Goal: Task Accomplishment & Management: Manage account settings

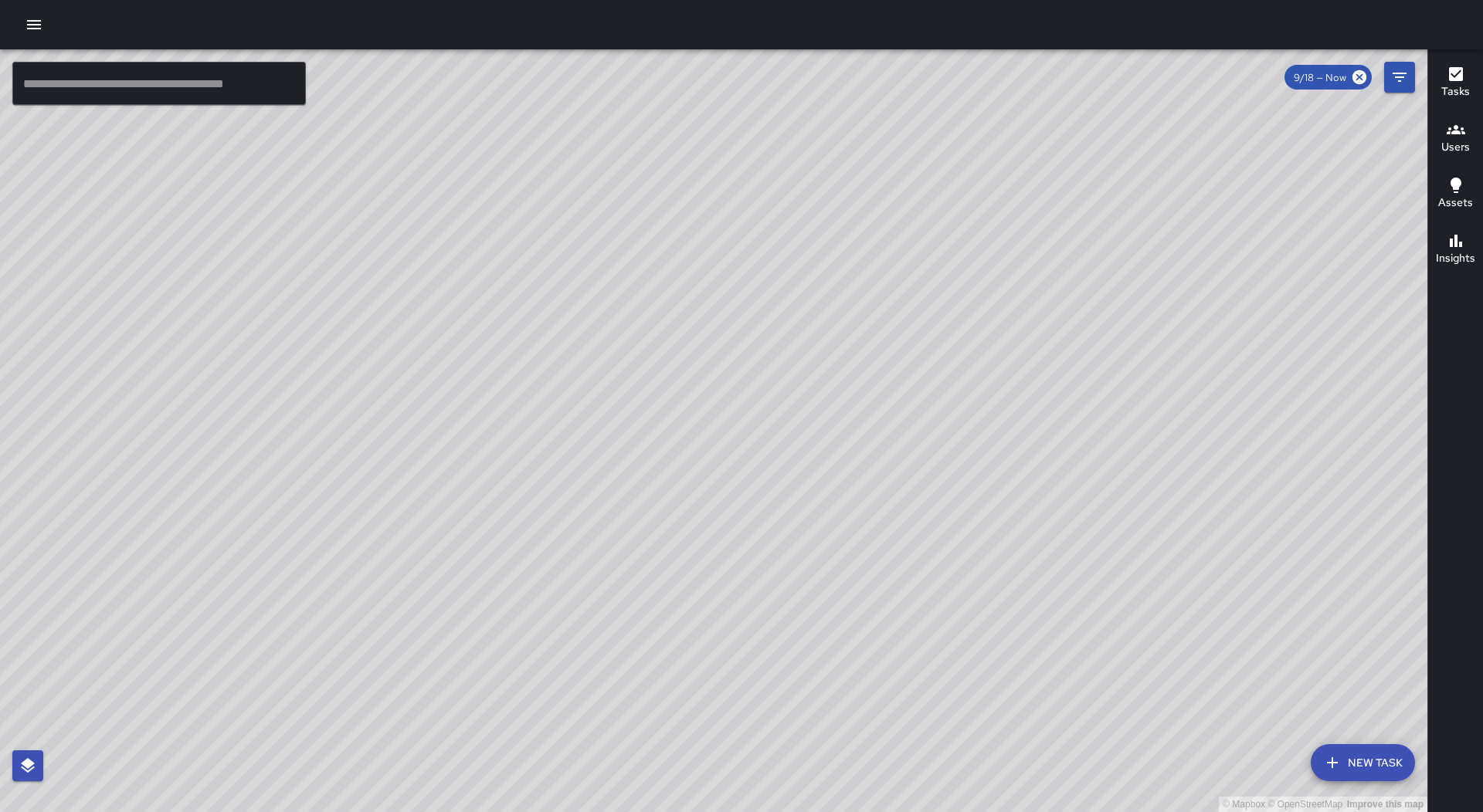
click at [37, 27] on icon "button" at bounding box center [34, 25] width 14 height 9
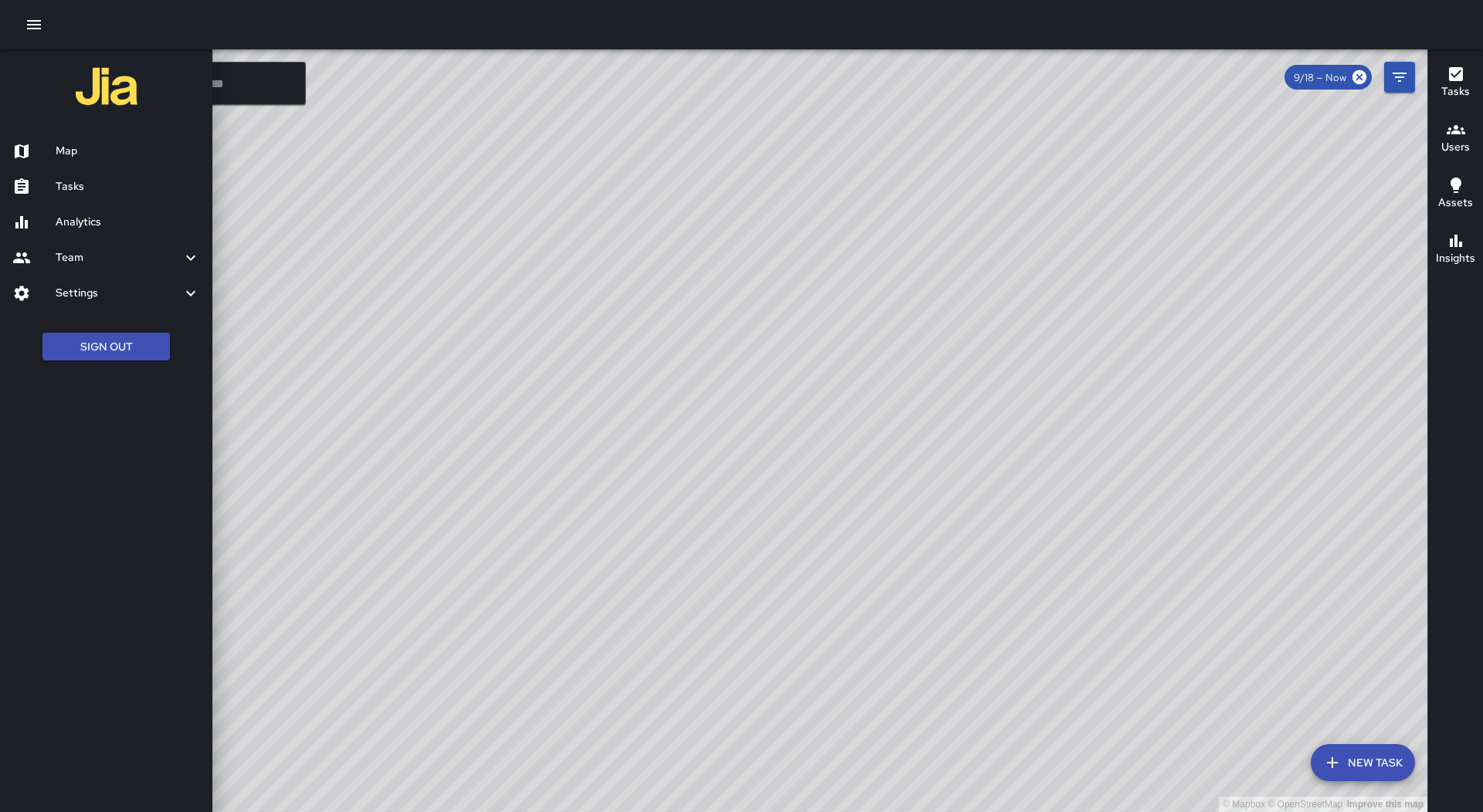
click at [137, 186] on h6 "Tasks" at bounding box center [128, 187] width 144 height 17
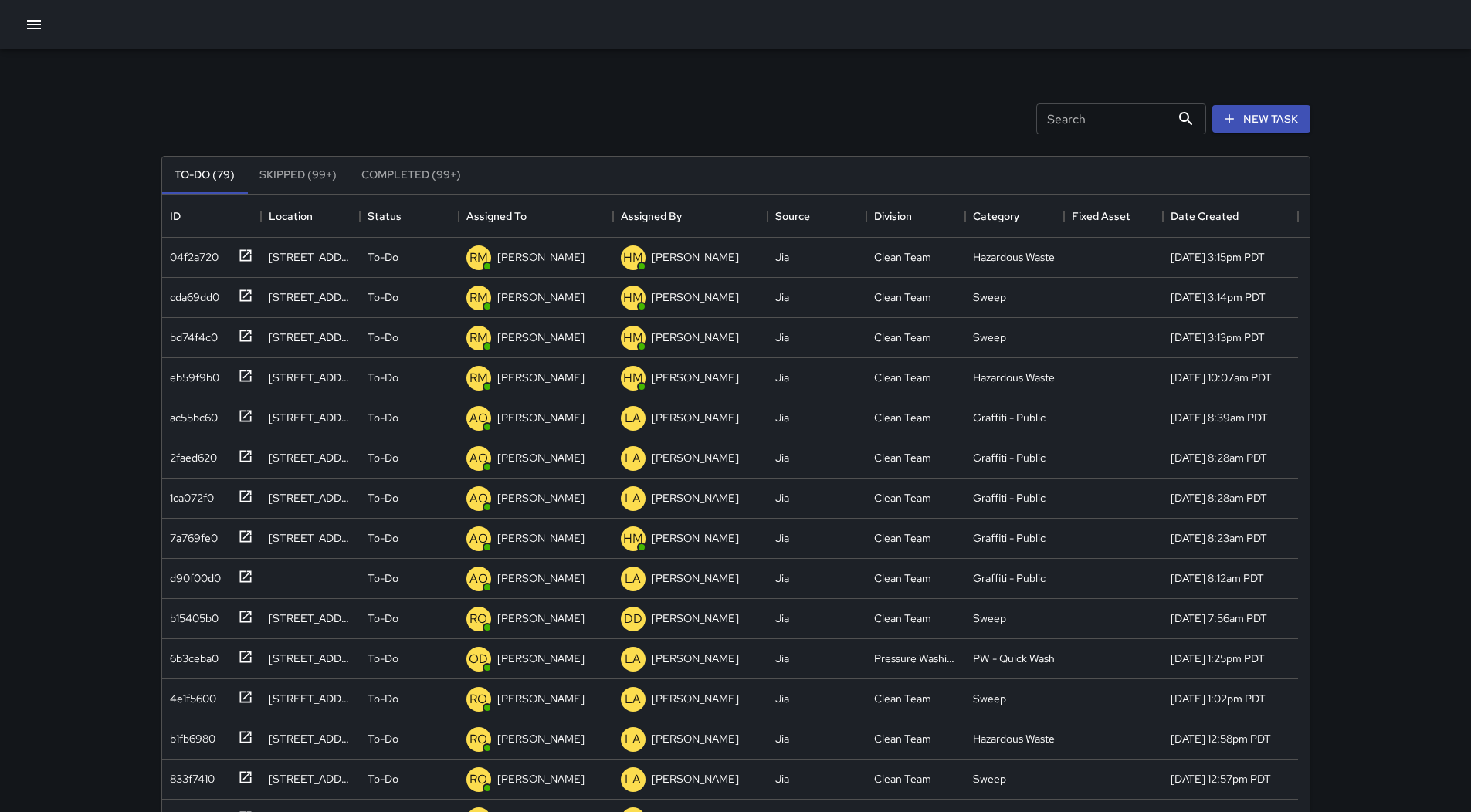
scroll to position [643, 1136]
click at [549, 209] on div "Assigned To" at bounding box center [535, 216] width 139 height 43
click at [191, 296] on div "10100262" at bounding box center [190, 294] width 52 height 22
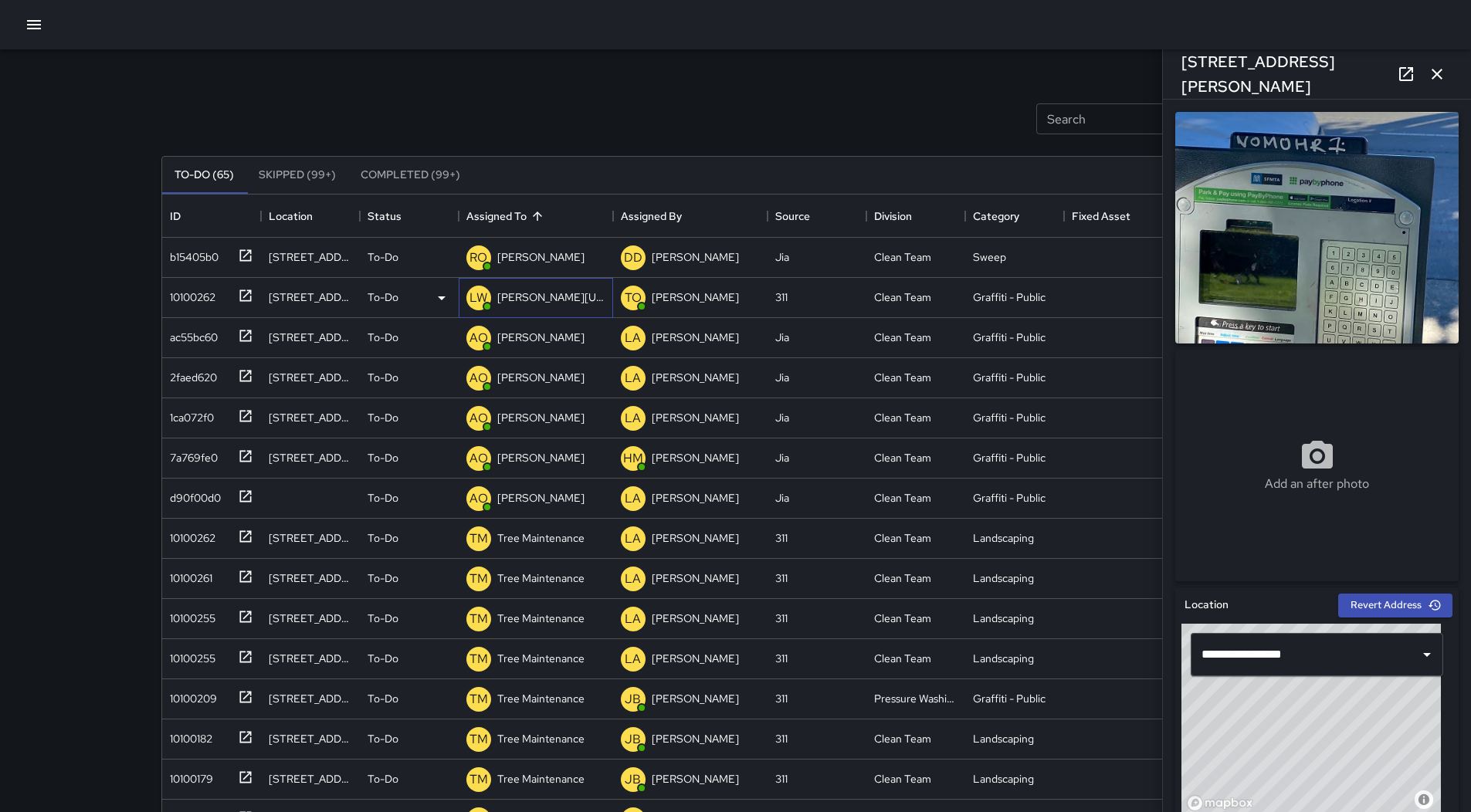
click at [564, 298] on p "[PERSON_NAME][US_STATE]" at bounding box center [552, 297] width 108 height 16
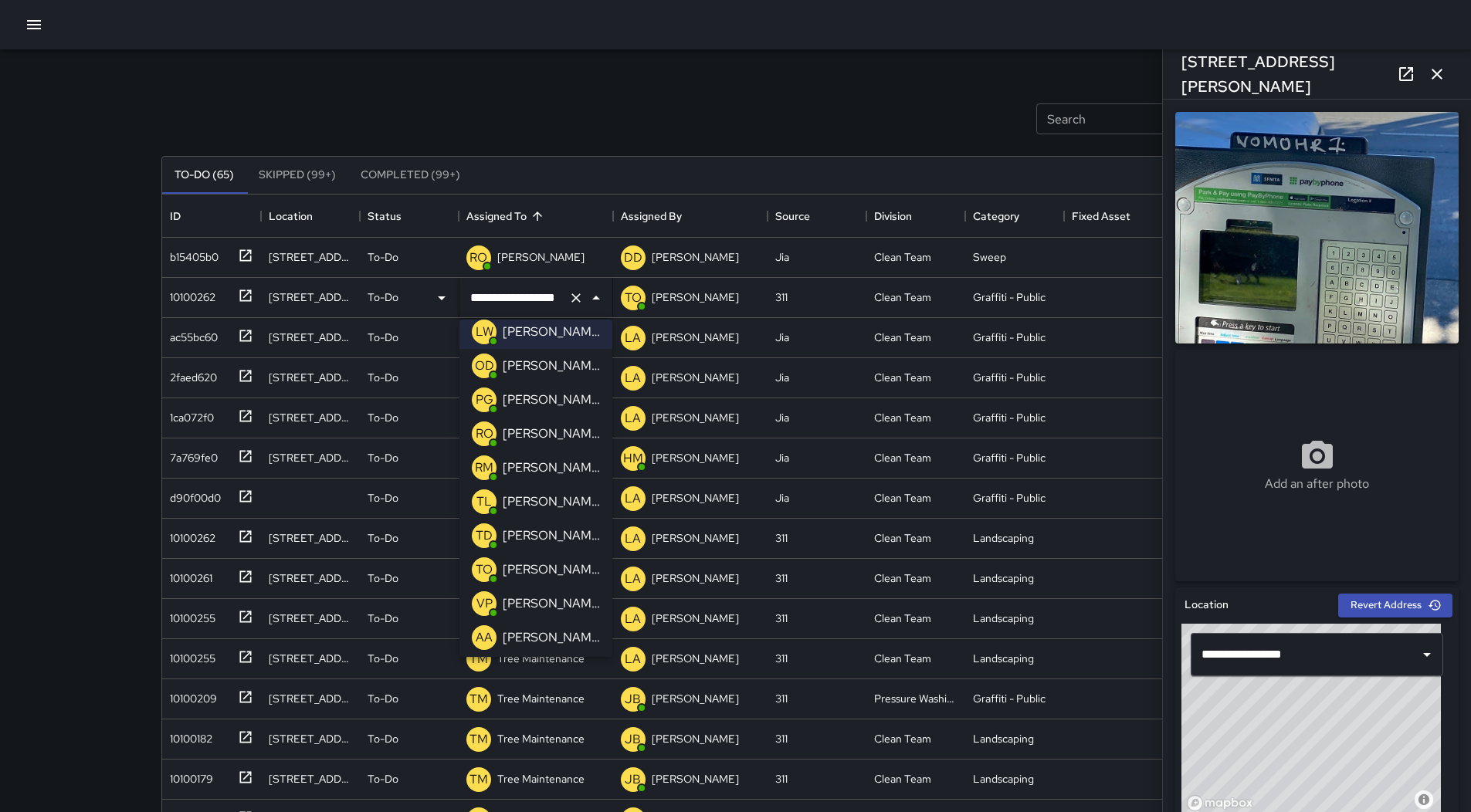
scroll to position [318, 0]
click at [566, 569] on p "[PERSON_NAME]" at bounding box center [552, 570] width 97 height 19
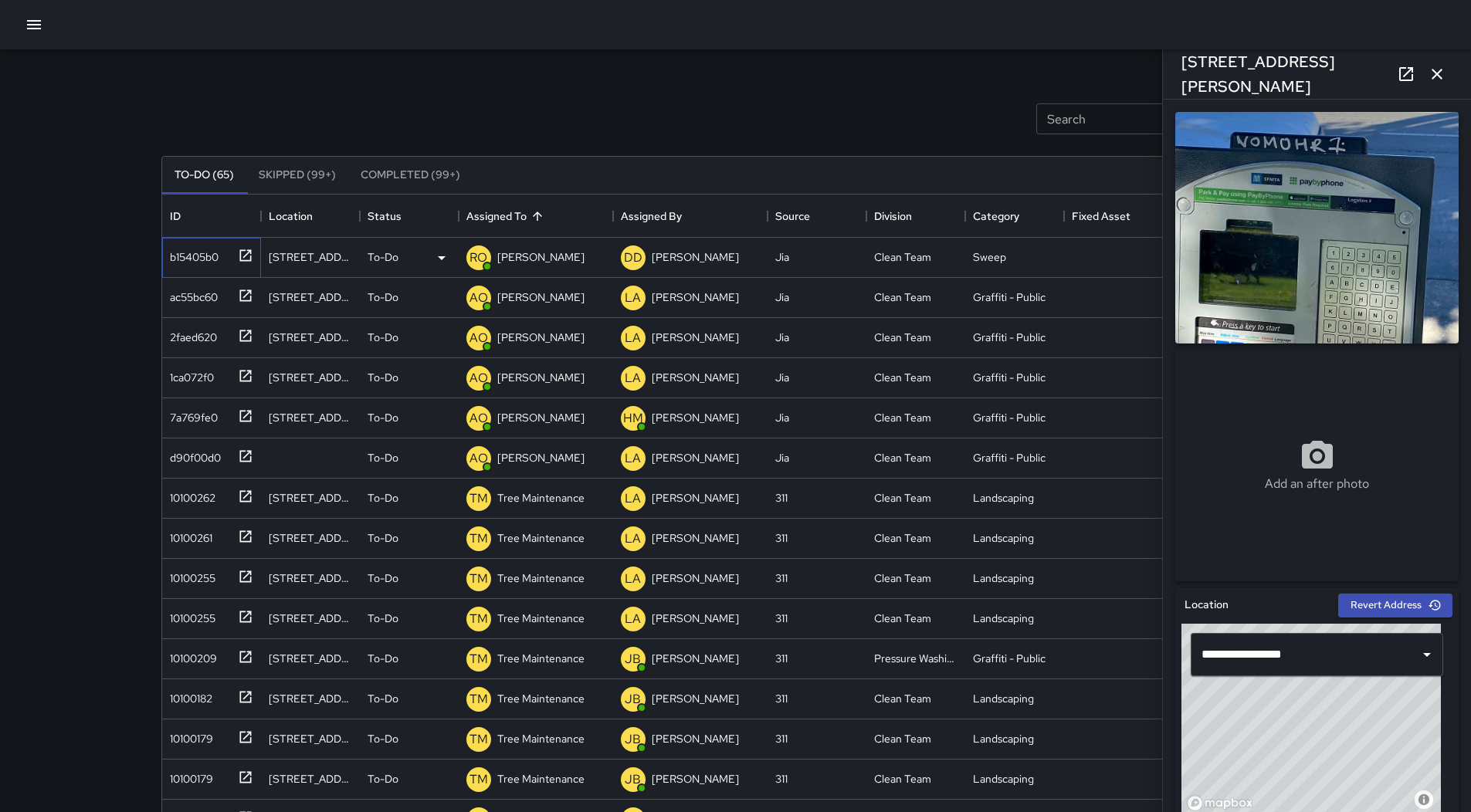
click at [217, 260] on div "b15405b0" at bounding box center [191, 254] width 55 height 22
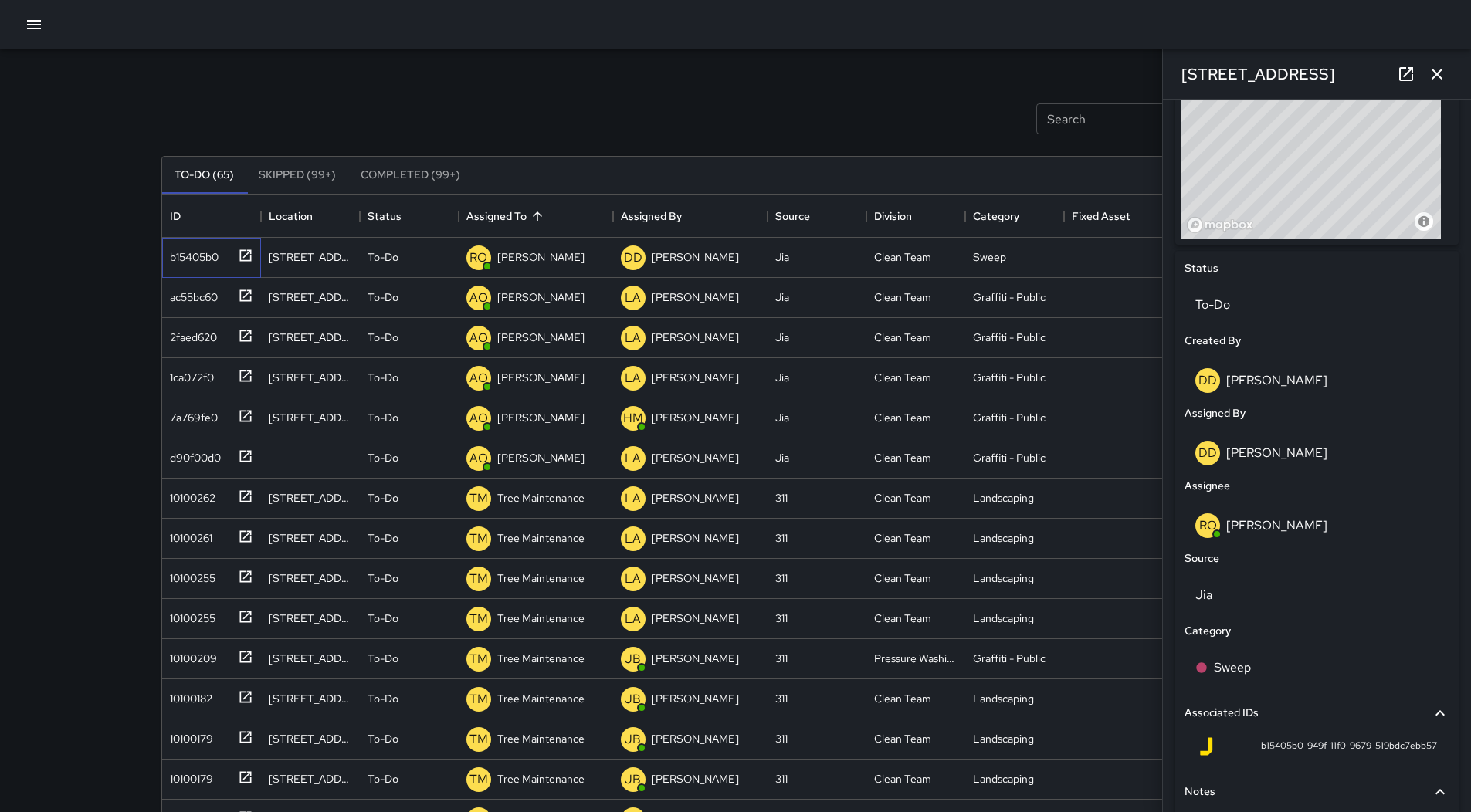
scroll to position [541, 0]
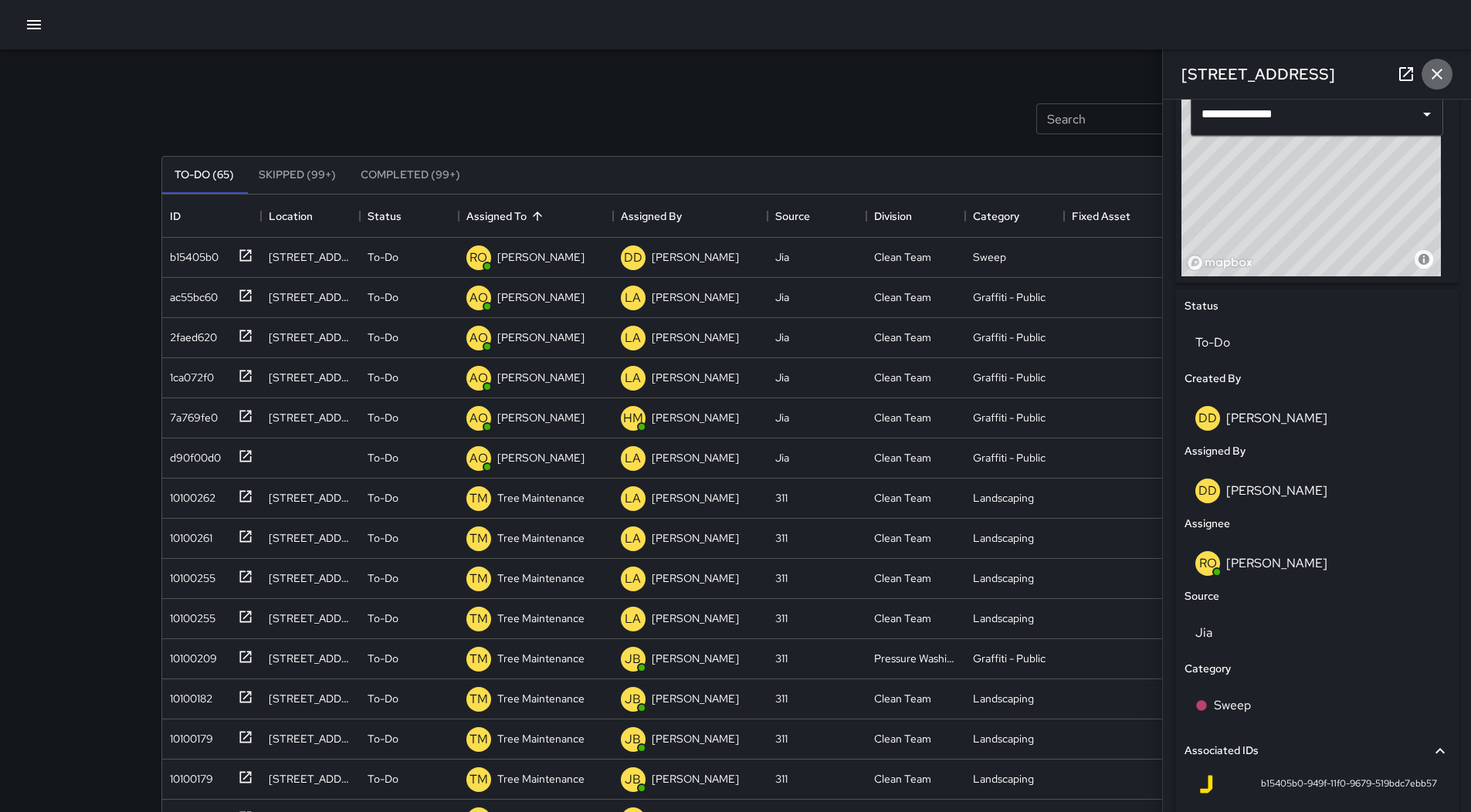
click at [1445, 73] on icon "button" at bounding box center [1437, 75] width 19 height 19
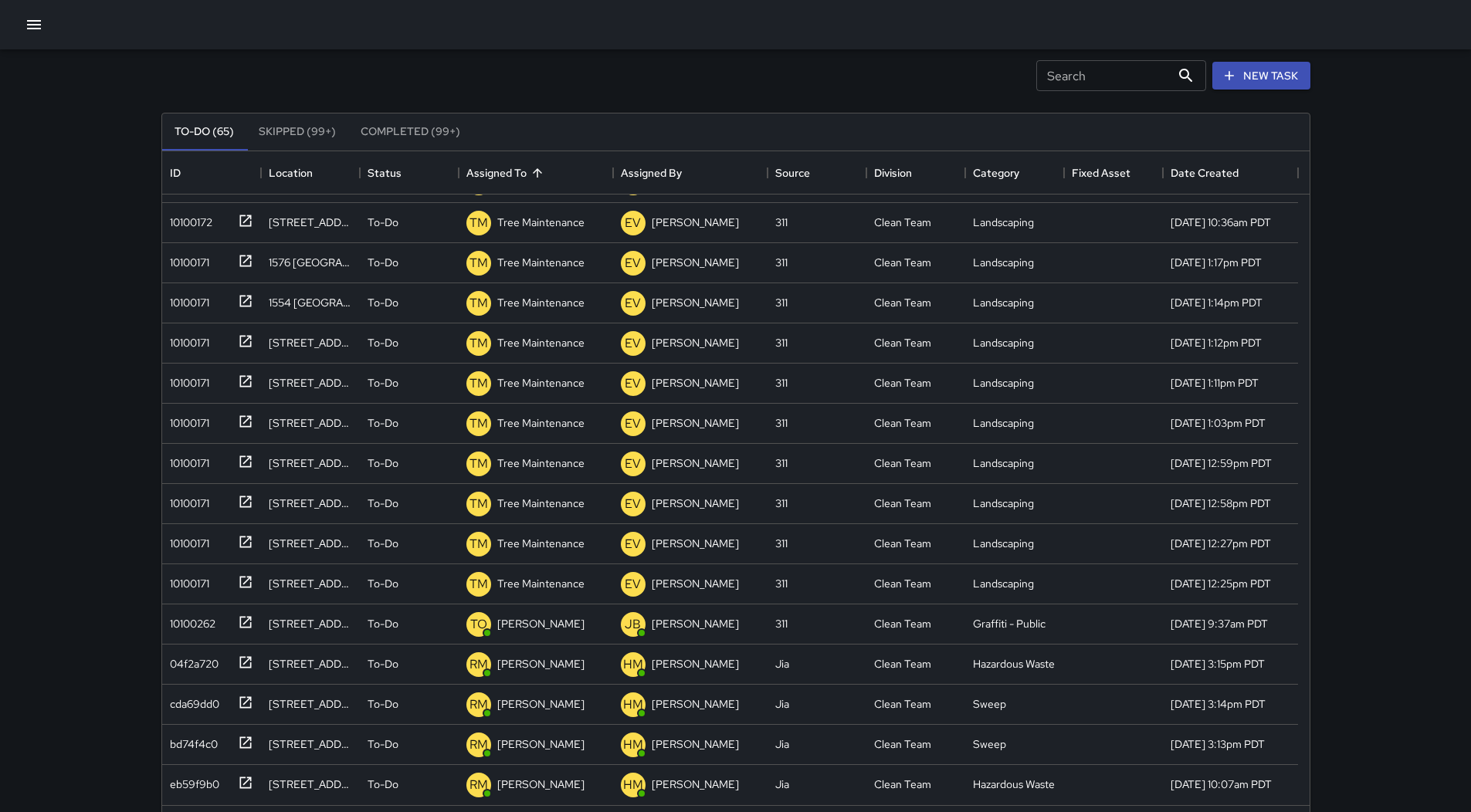
scroll to position [0, 0]
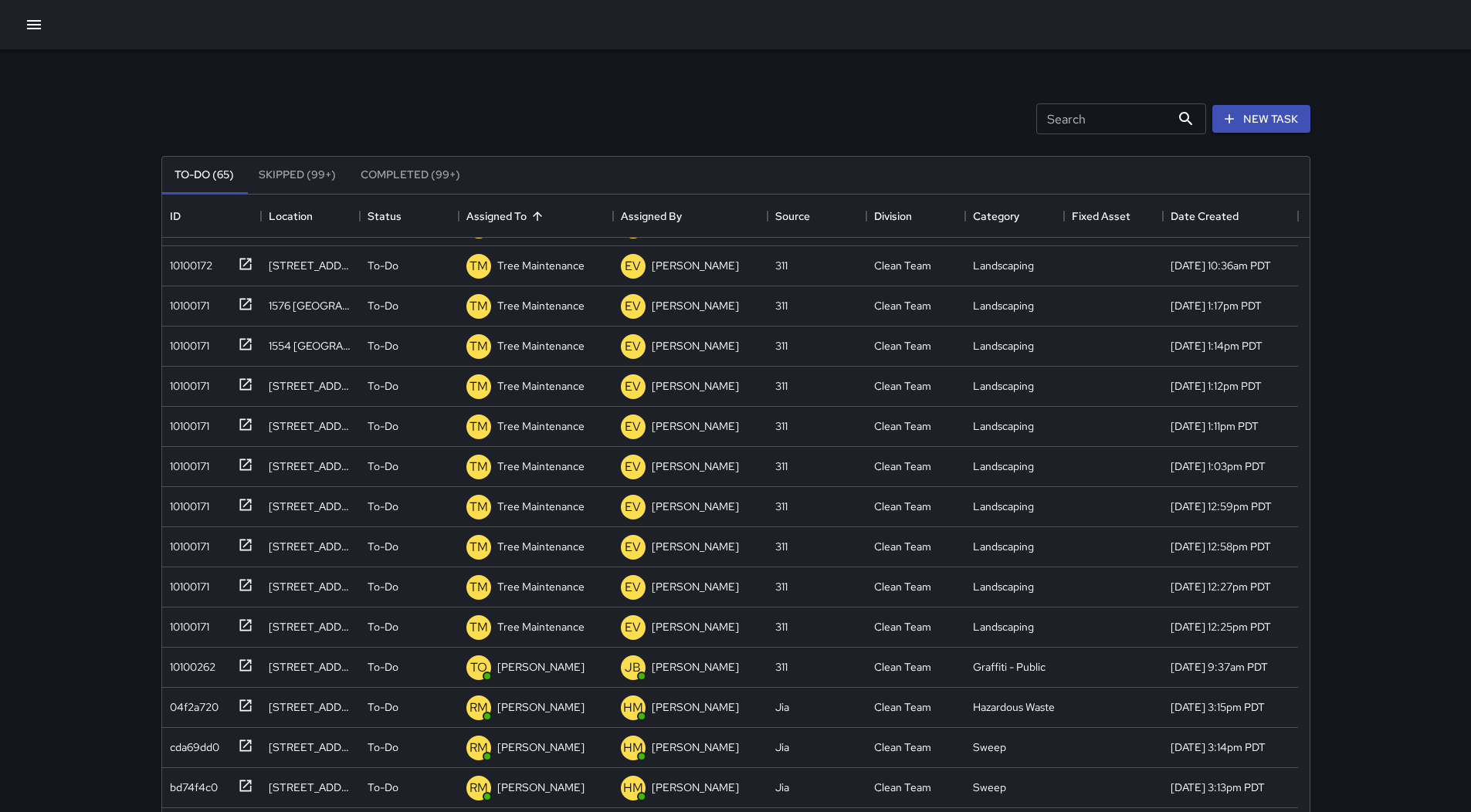
click at [42, 24] on icon "button" at bounding box center [34, 25] width 19 height 19
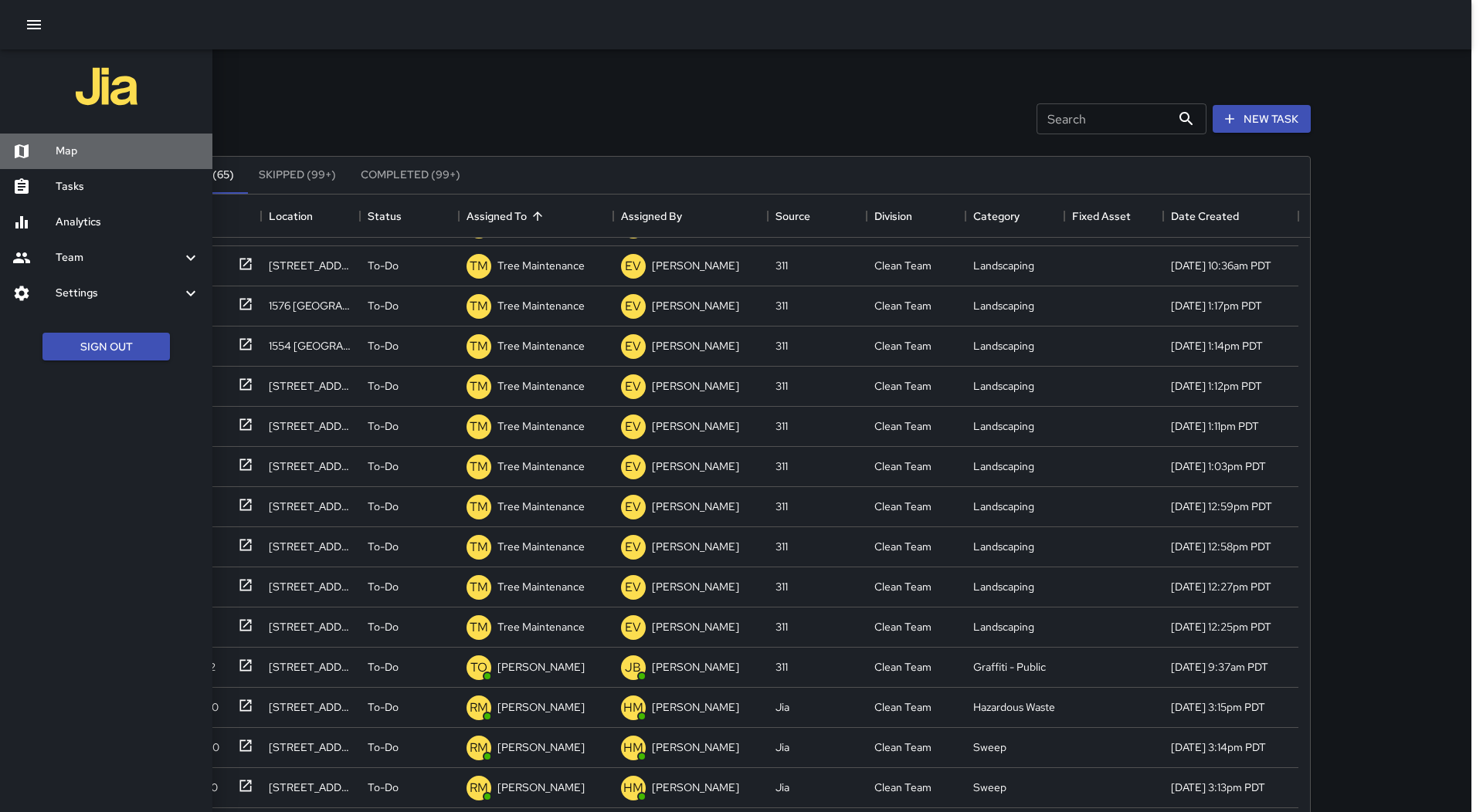
click at [73, 142] on div "Map" at bounding box center [106, 151] width 213 height 35
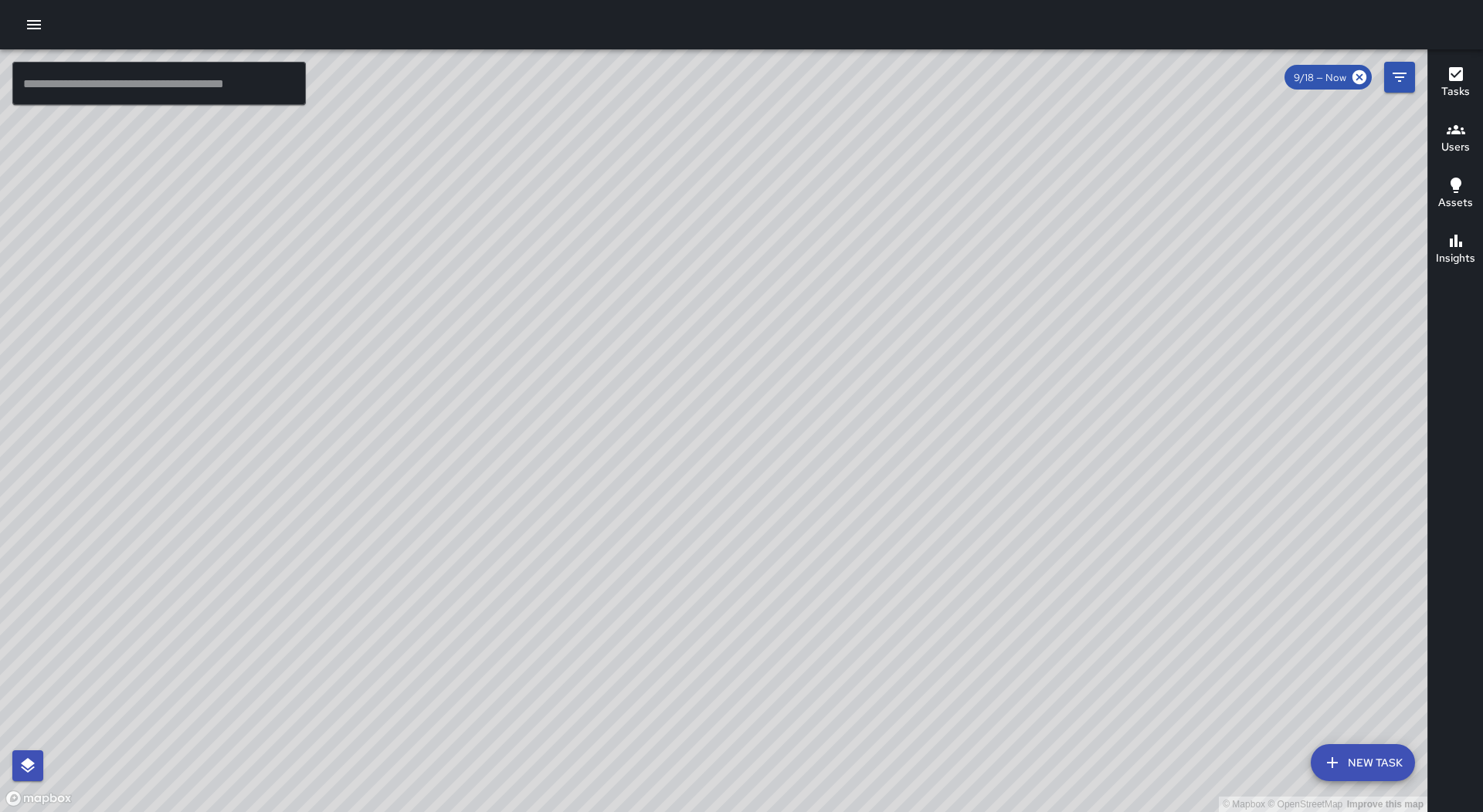
click at [28, 18] on icon "button" at bounding box center [34, 25] width 19 height 19
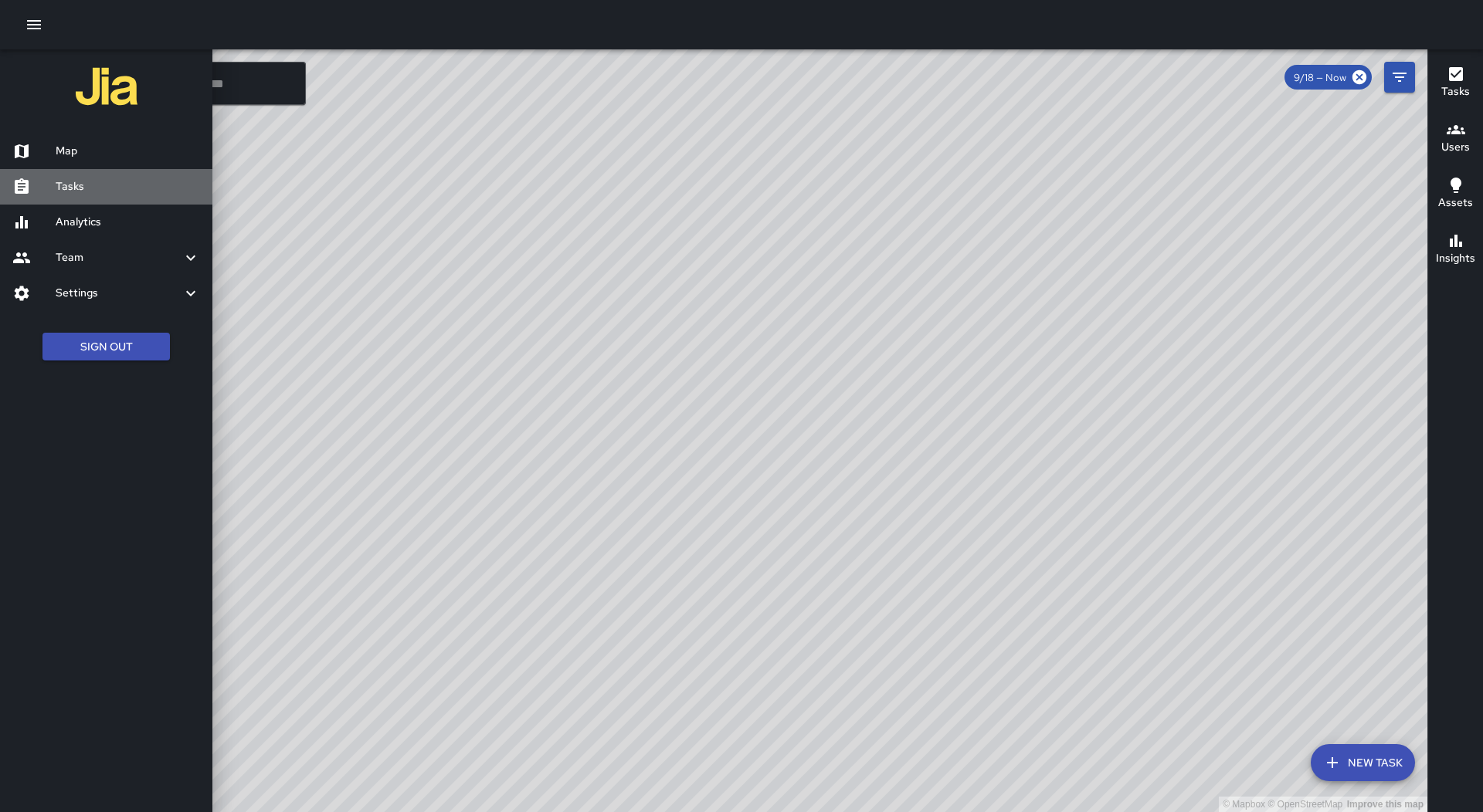
click at [79, 195] on h6 "Tasks" at bounding box center [128, 187] width 144 height 17
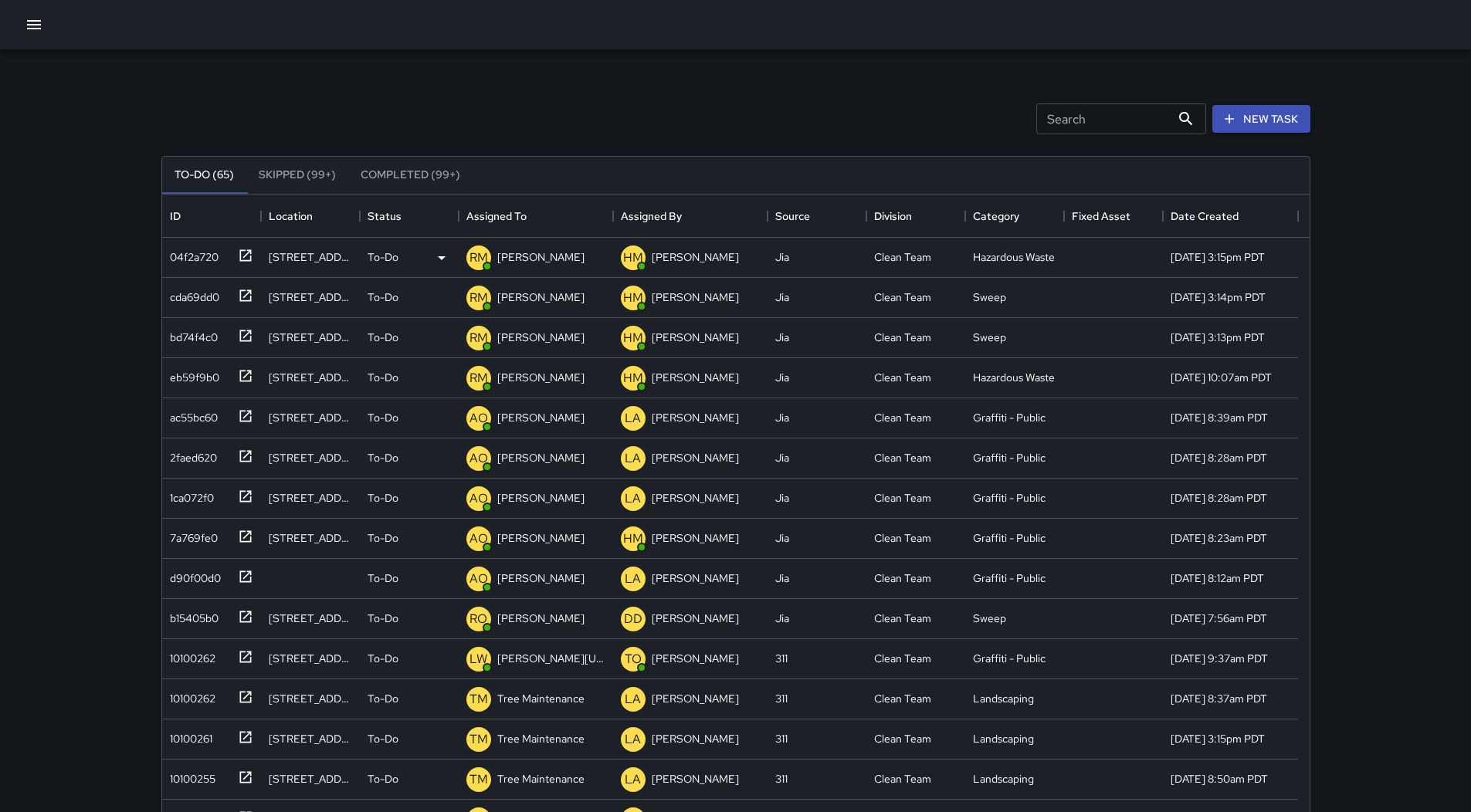
scroll to position [643, 1136]
click at [202, 662] on div "10100262" at bounding box center [190, 656] width 52 height 22
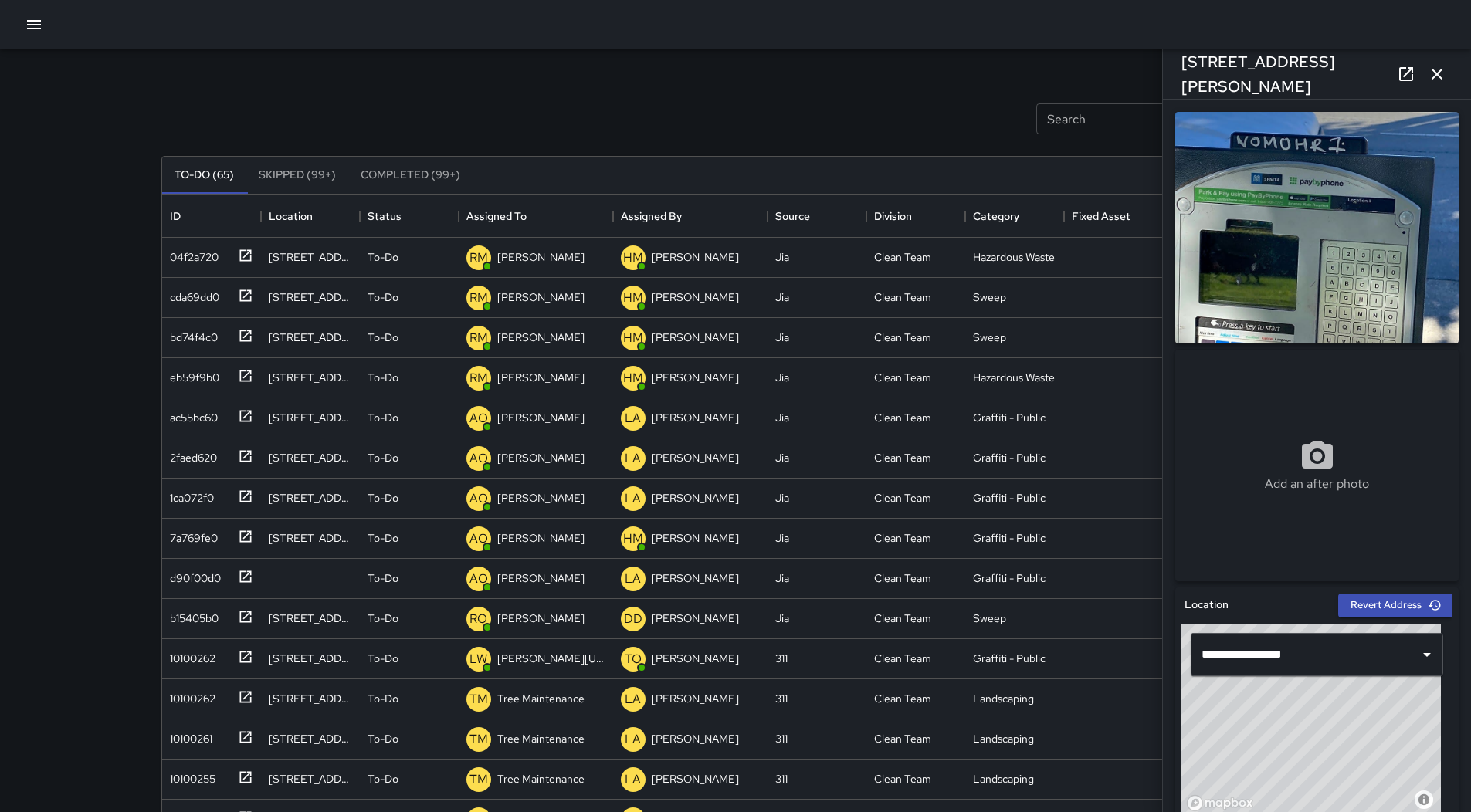
click at [31, 35] on button "button" at bounding box center [34, 24] width 31 height 31
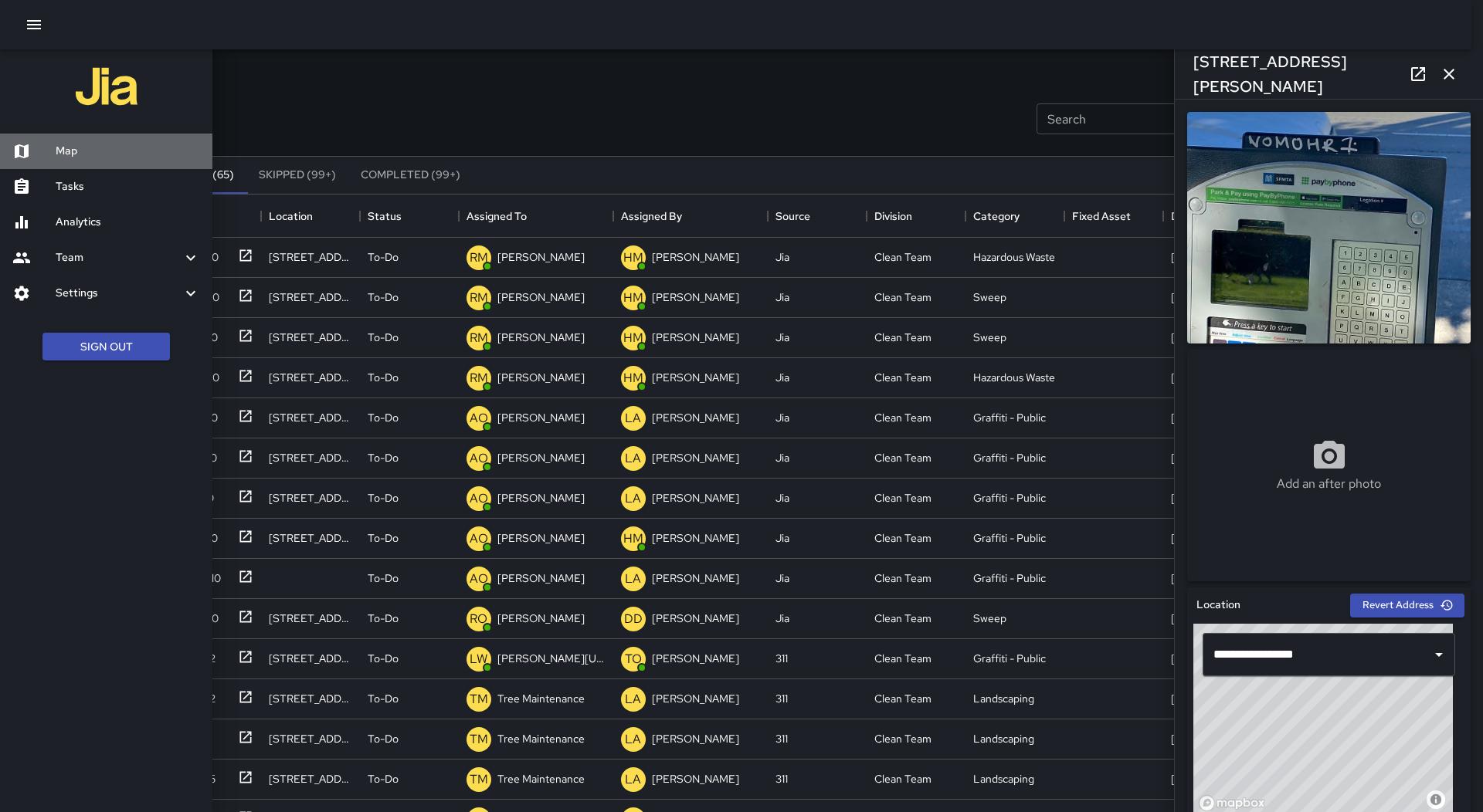
click at [127, 152] on h6 "Map" at bounding box center [128, 151] width 144 height 17
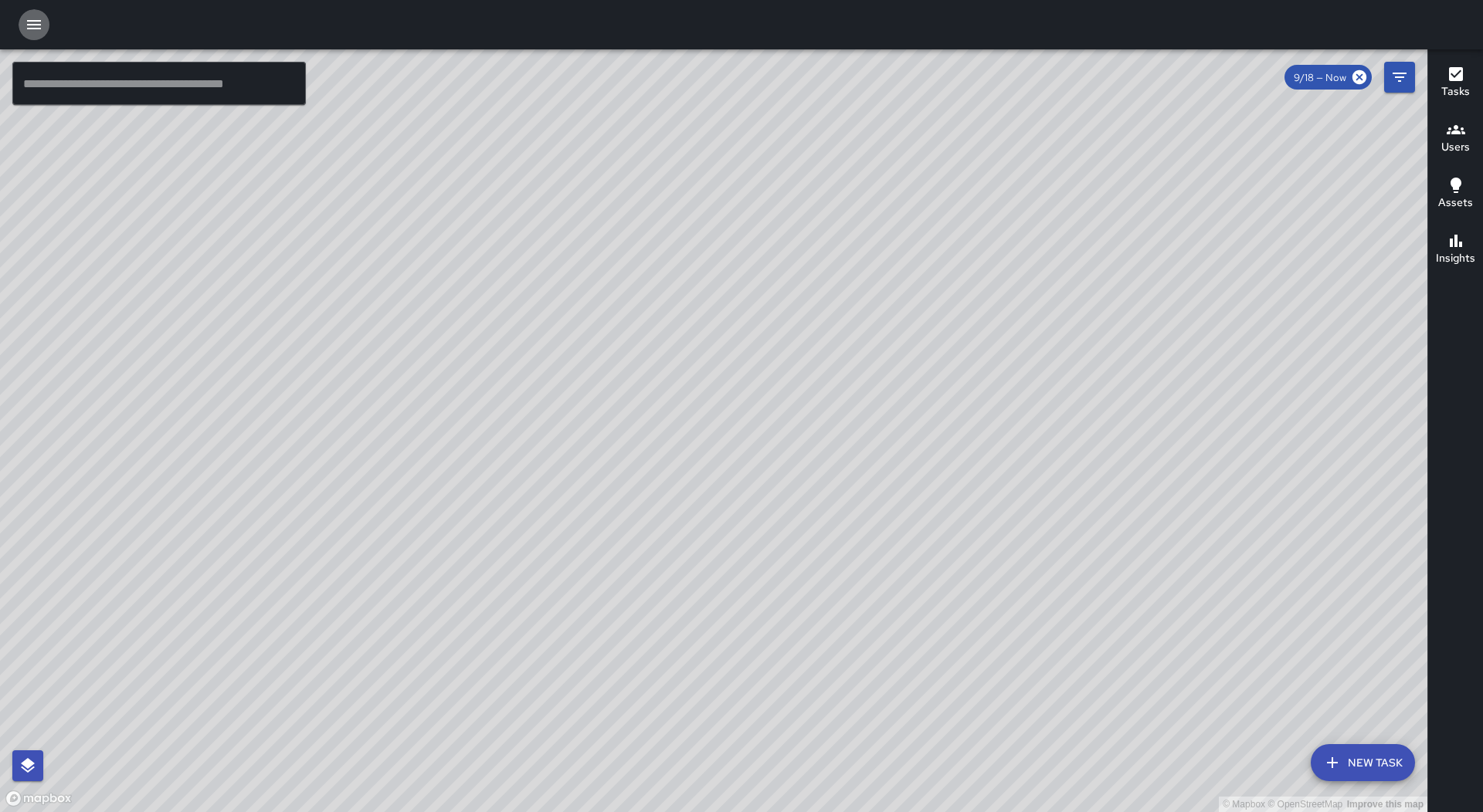
click at [35, 32] on icon "button" at bounding box center [34, 25] width 19 height 19
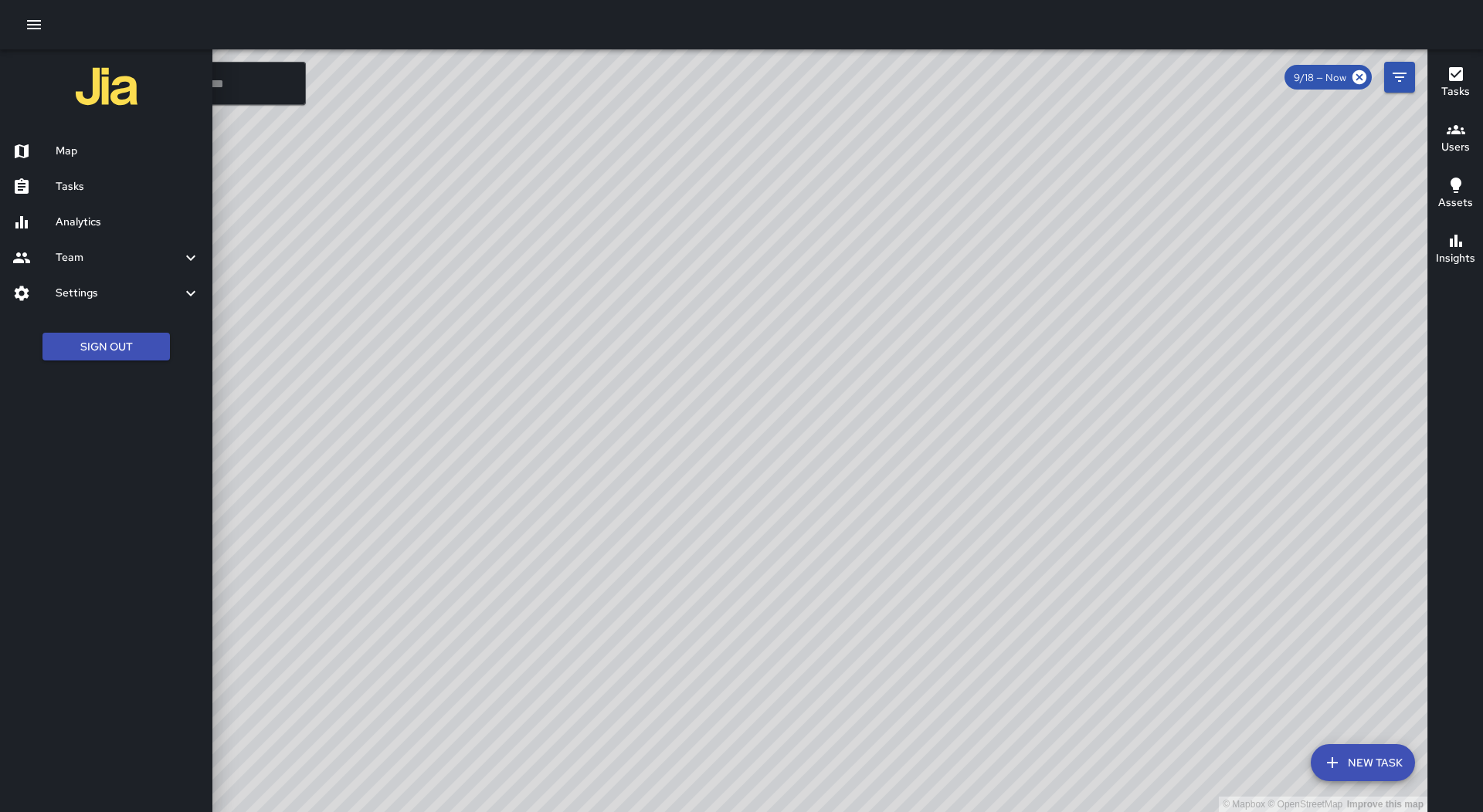
click at [123, 183] on h6 "Tasks" at bounding box center [128, 187] width 144 height 17
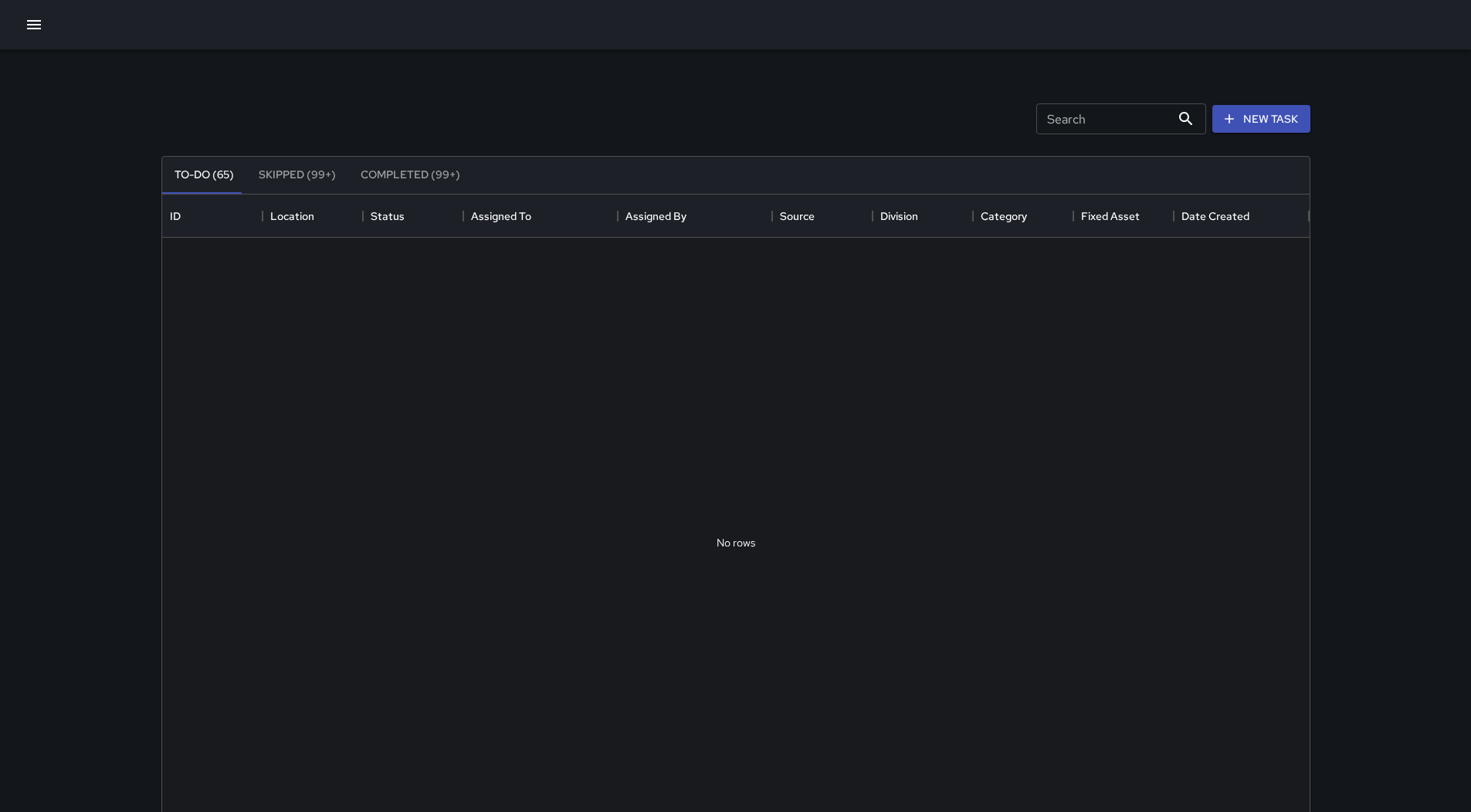
scroll to position [643, 1136]
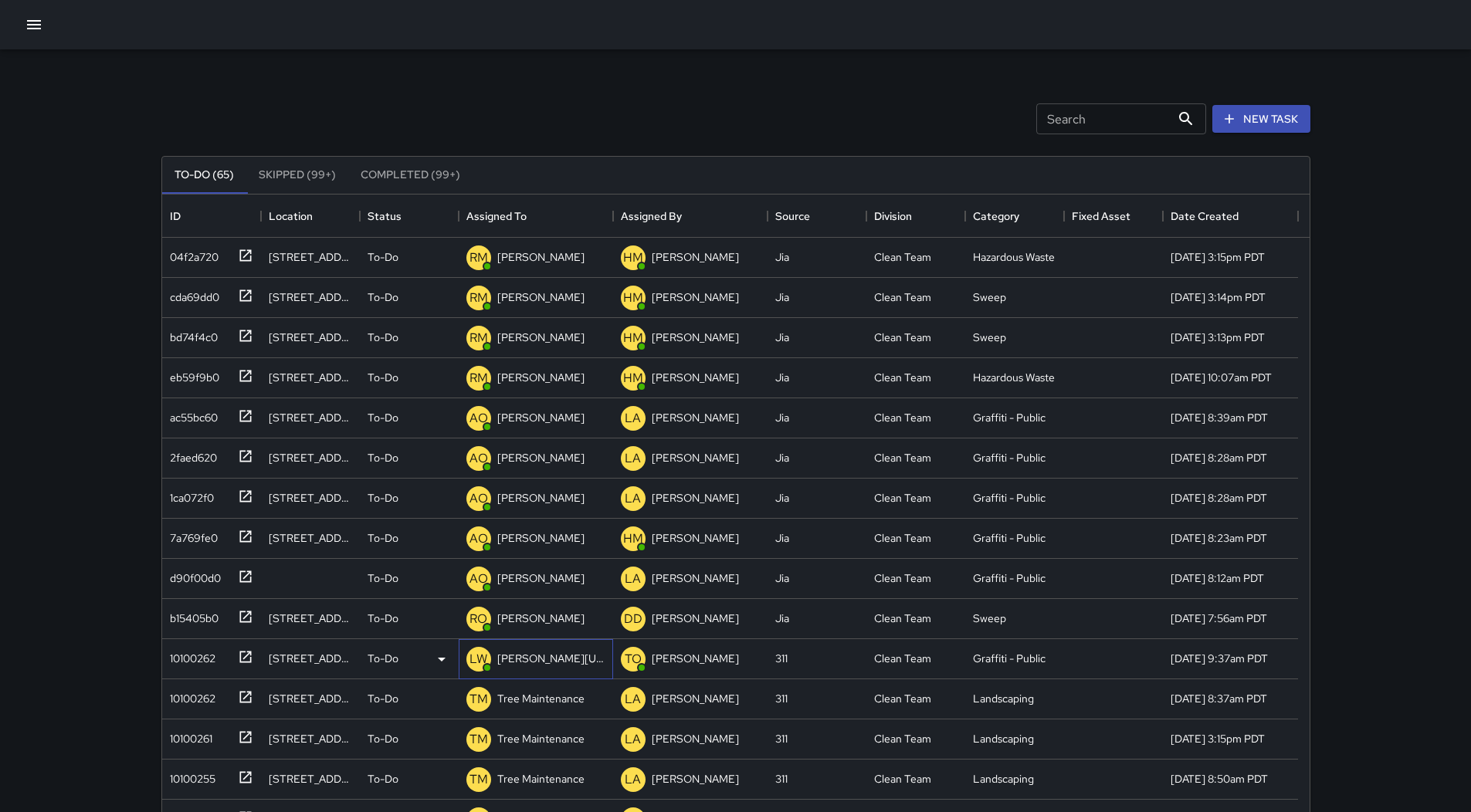
click at [549, 662] on p "[PERSON_NAME][US_STATE]" at bounding box center [552, 659] width 108 height 16
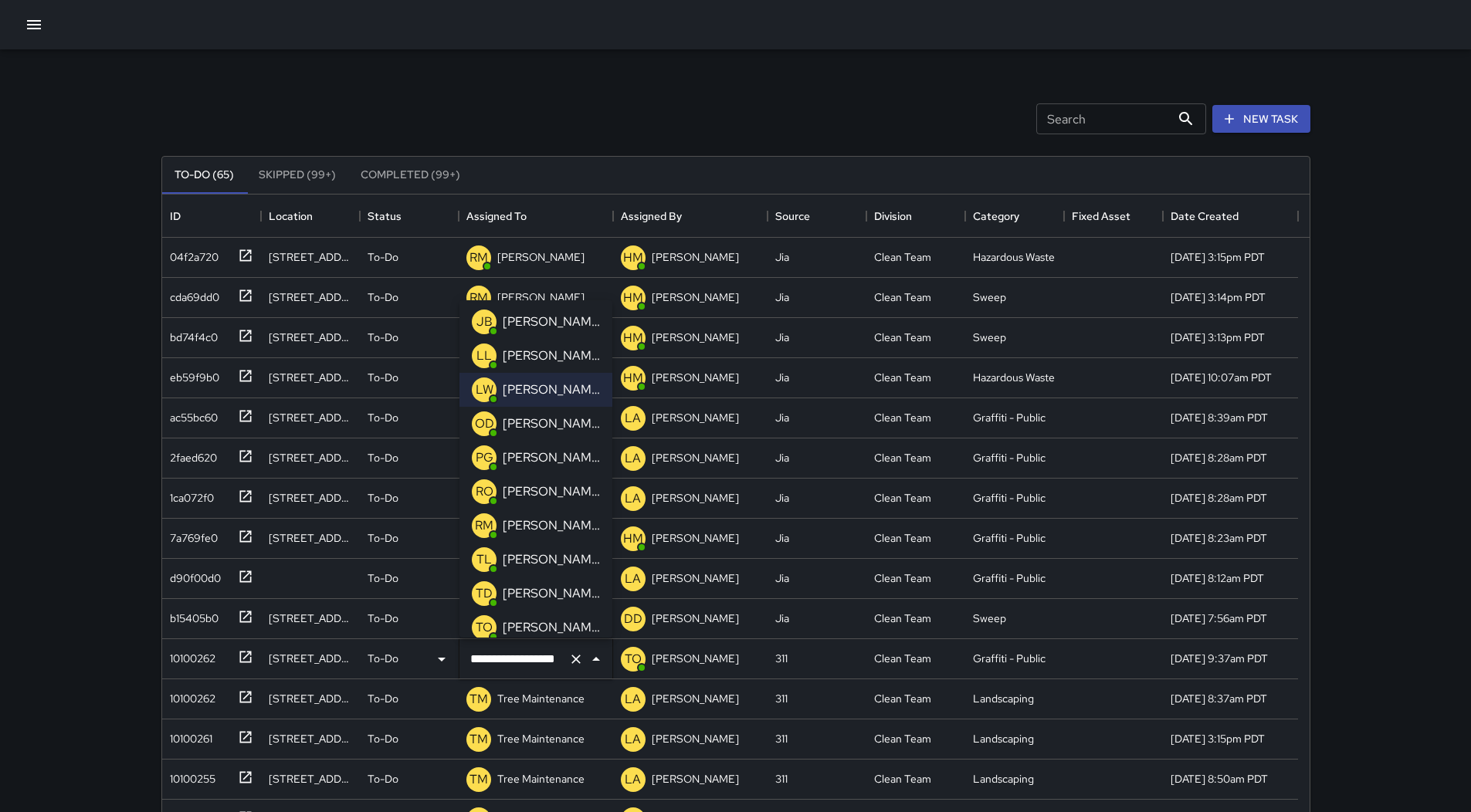
scroll to position [240, 0]
click at [556, 621] on p "[PERSON_NAME]" at bounding box center [552, 627] width 97 height 19
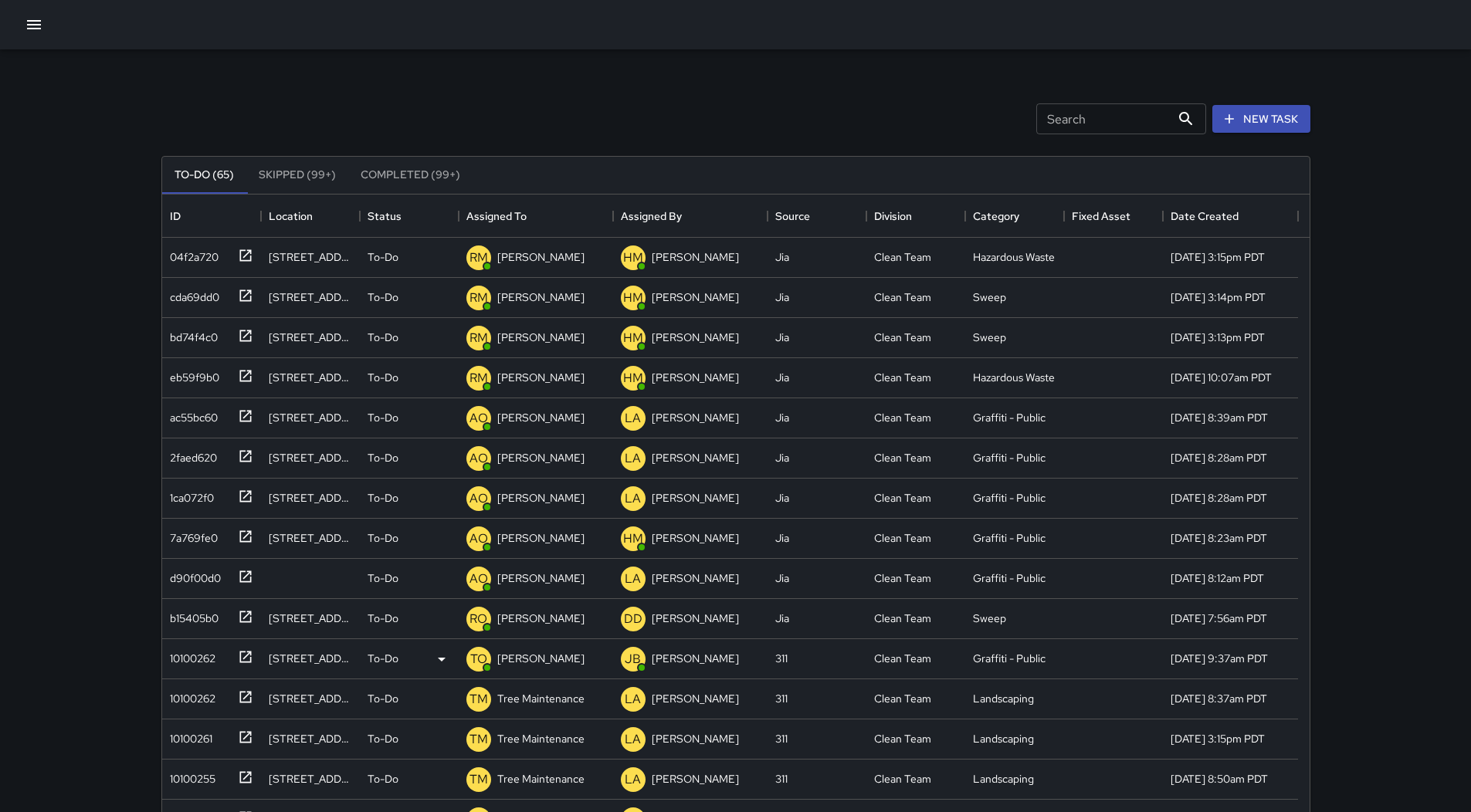
click at [90, 169] on div "Search Search New Task To-Do (65) Skipped (99+) Completed (99+) ID Location Sta…" at bounding box center [735, 456] width 1471 height 912
